Goal: Check status: Check status

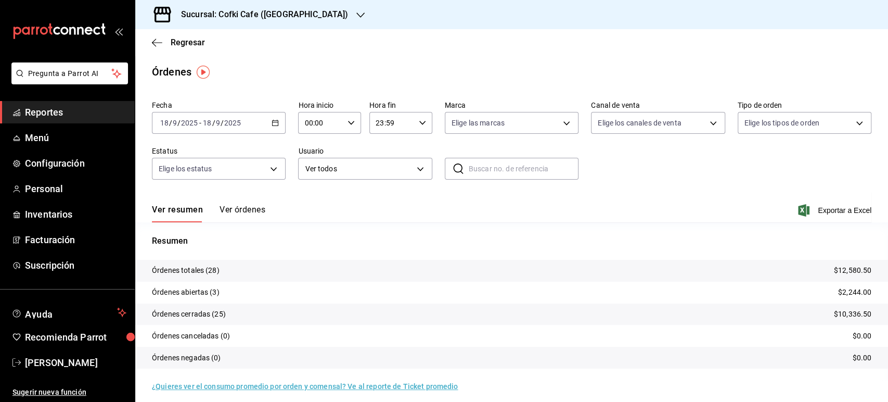
click at [260, 209] on button "Ver órdenes" at bounding box center [243, 213] width 46 height 18
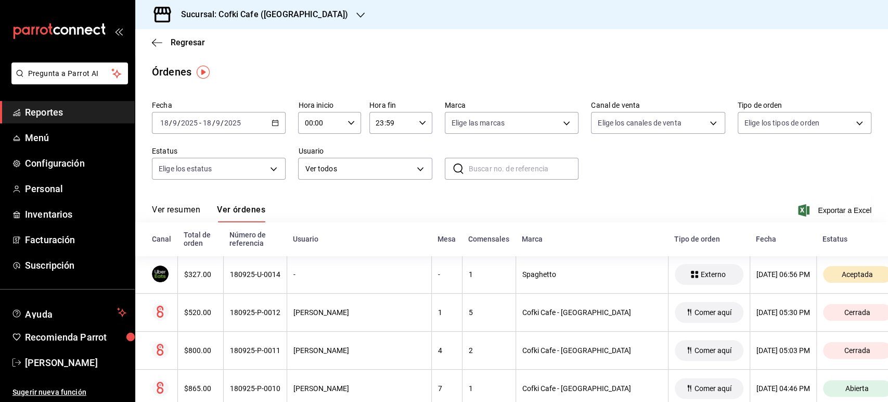
click at [189, 211] on button "Ver resumen" at bounding box center [176, 213] width 48 height 18
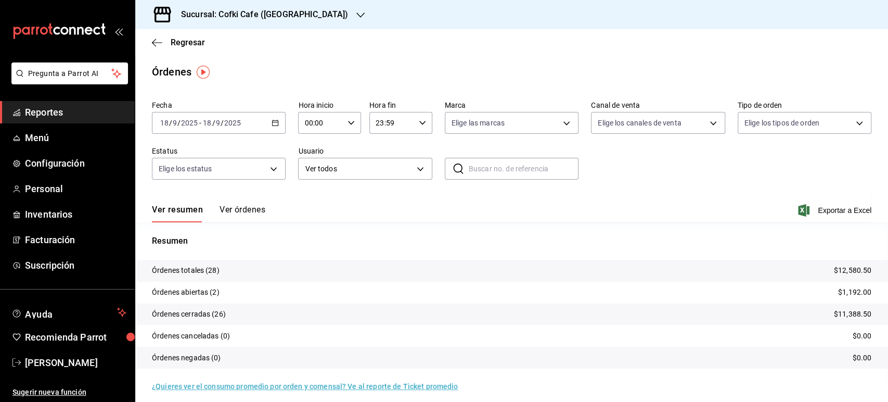
click at [309, 10] on div "Sucursal: Cofki Cafe ([GEOGRAPHIC_DATA])" at bounding box center [256, 14] width 225 height 29
click at [235, 44] on span "Cofki Kid-Friendly Café (MTY)" at bounding box center [192, 45] width 96 height 11
